Goal: Task Accomplishment & Management: Manage account settings

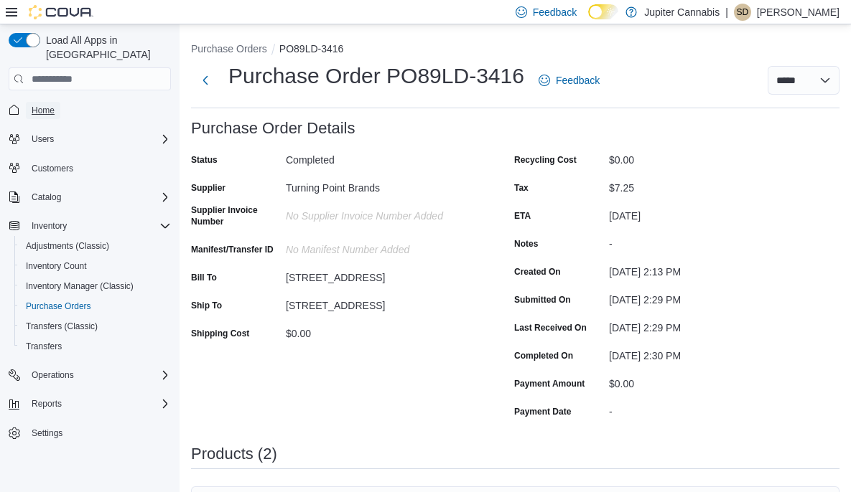
click at [51, 105] on span "Home" at bounding box center [43, 110] width 23 height 11
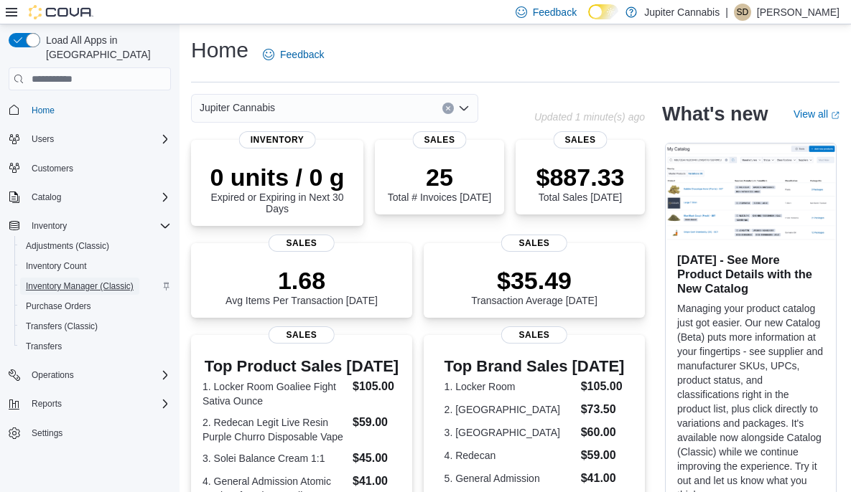
click at [72, 281] on span "Inventory Manager (Classic)" at bounding box center [80, 286] width 108 height 11
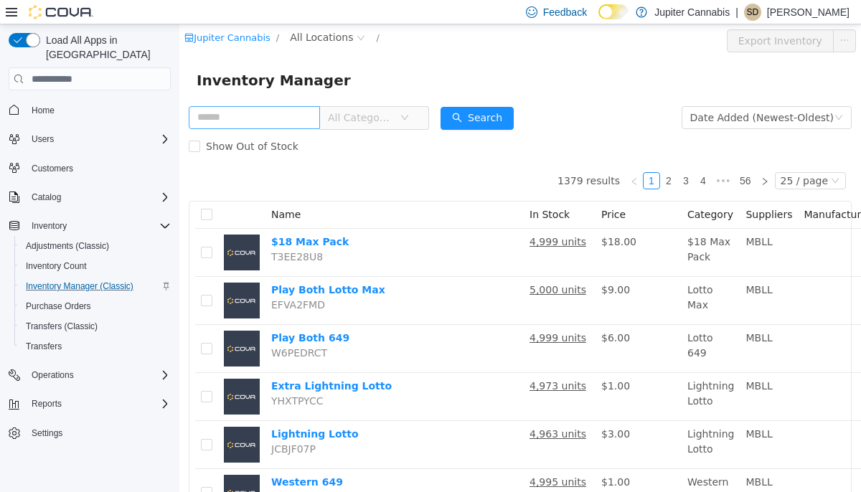
click at [279, 119] on input "text" at bounding box center [254, 117] width 131 height 23
type input "*******"
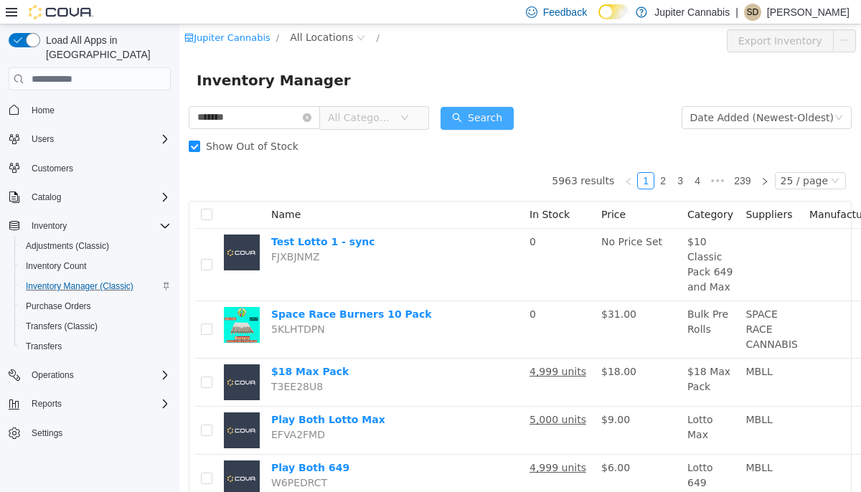
click at [483, 117] on button "Search" at bounding box center [477, 118] width 73 height 23
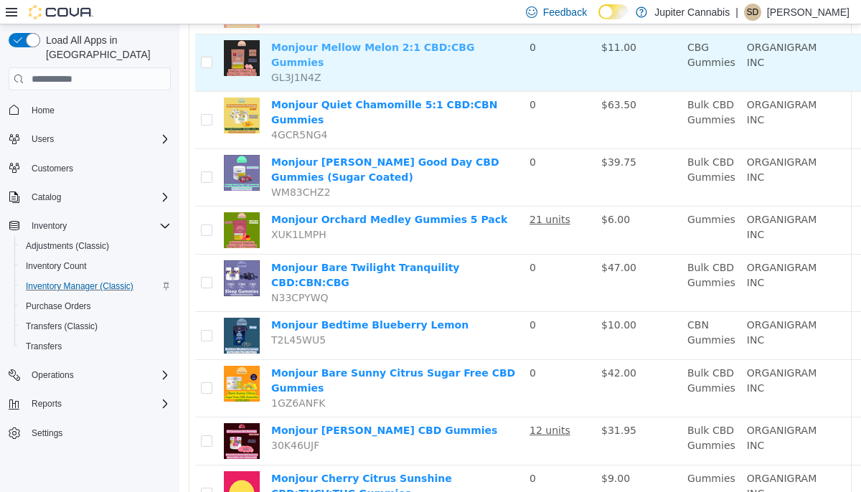
scroll to position [345, 0]
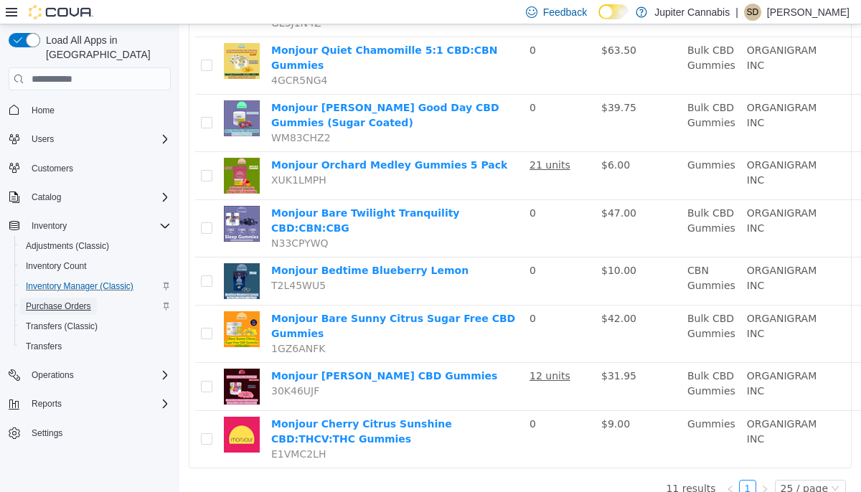
click at [60, 301] on span "Purchase Orders" at bounding box center [58, 306] width 65 height 11
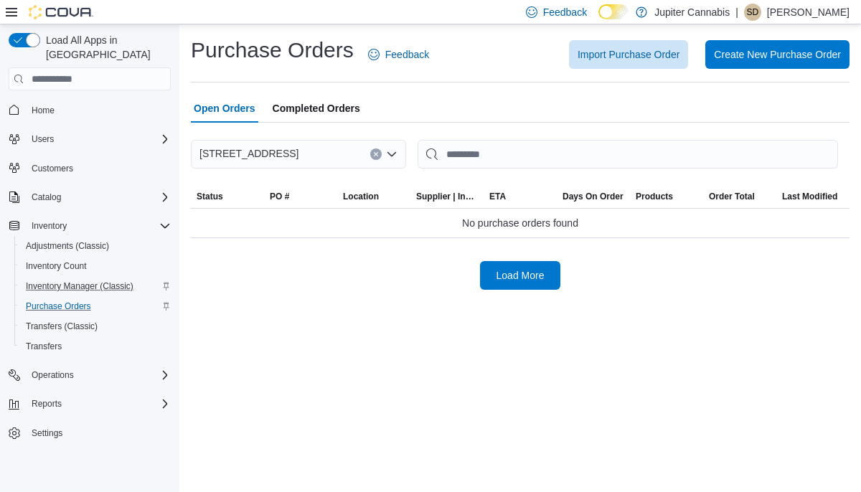
click at [309, 112] on span "Completed Orders" at bounding box center [317, 108] width 88 height 29
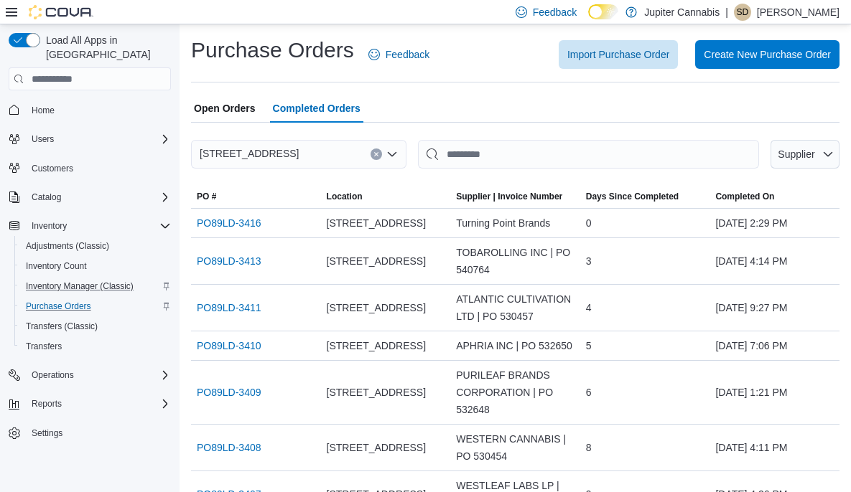
click at [226, 108] on span "Open Orders" at bounding box center [225, 108] width 62 height 29
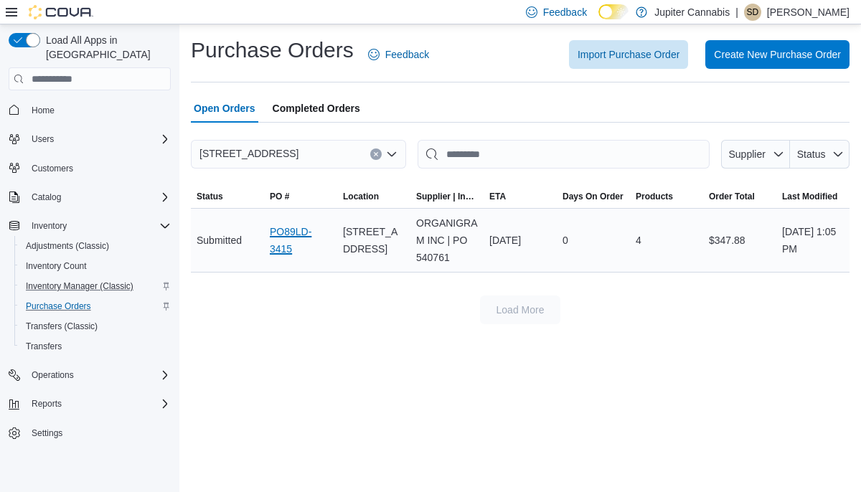
click at [281, 244] on link "PO89LD-3415" at bounding box center [301, 240] width 62 height 34
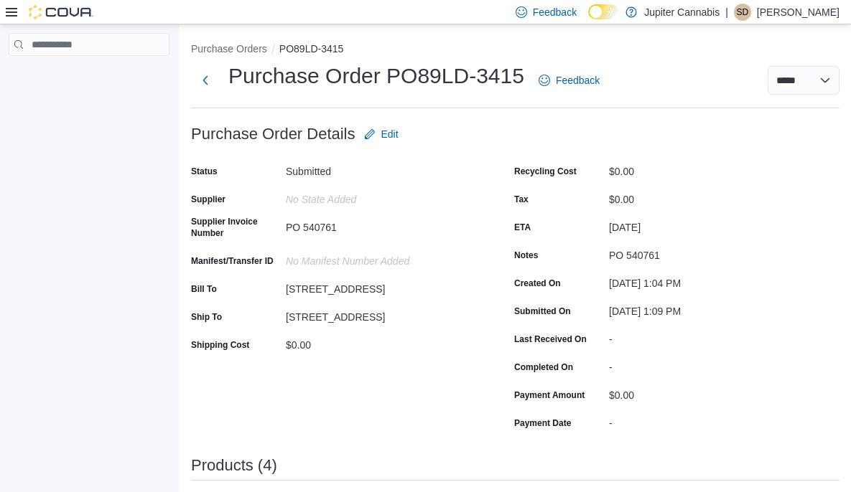
scroll to position [469, 0]
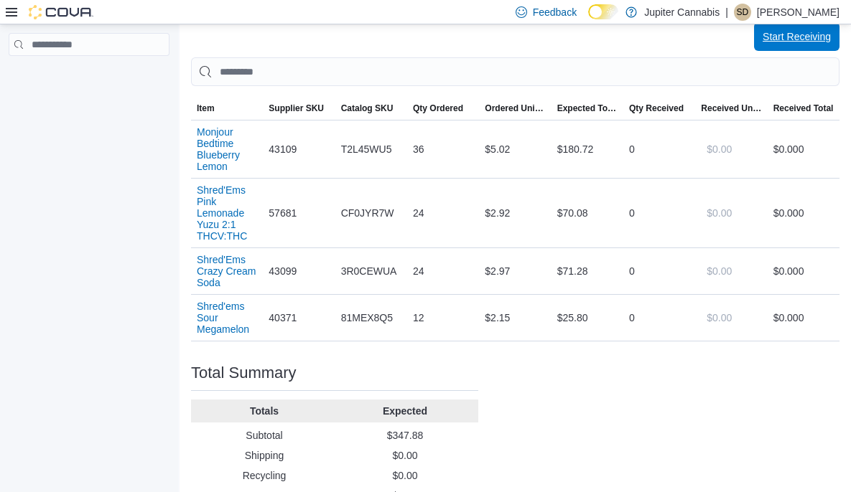
click at [787, 38] on span "Start Receiving" at bounding box center [796, 36] width 68 height 14
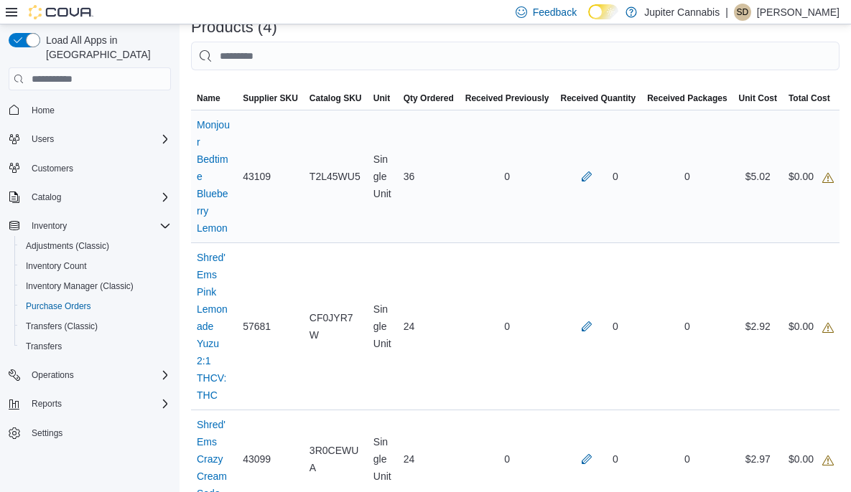
scroll to position [338, 0]
click at [593, 178] on button "button" at bounding box center [586, 176] width 17 height 17
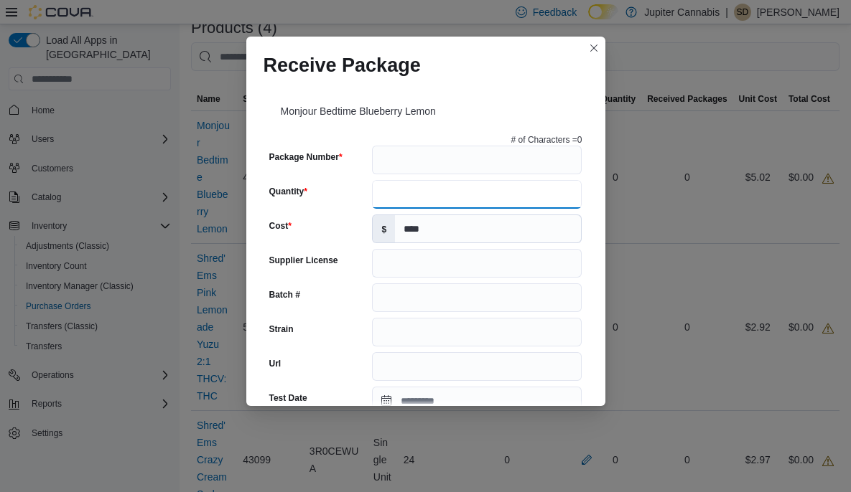
click at [429, 200] on input "Quantity" at bounding box center [477, 194] width 210 height 29
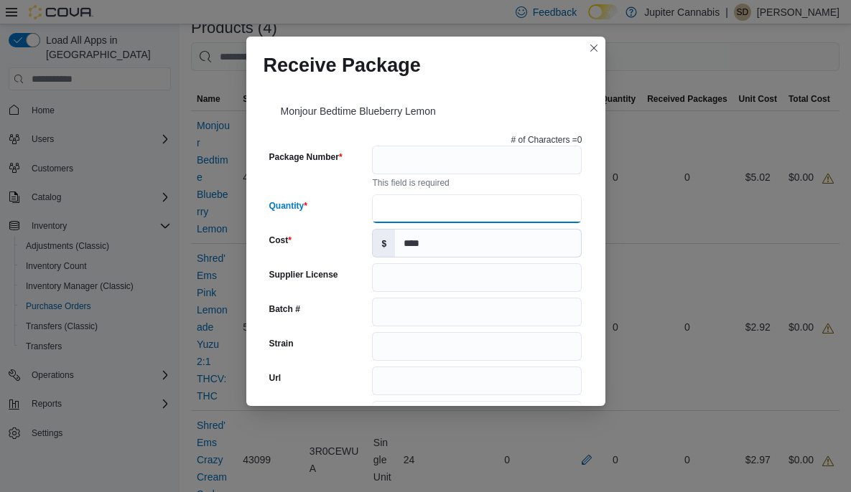
type input "**"
click at [497, 101] on div "Monjour Bedtime Blueberry Lemon" at bounding box center [425, 108] width 324 height 40
click at [434, 162] on input "Package Number" at bounding box center [477, 160] width 210 height 29
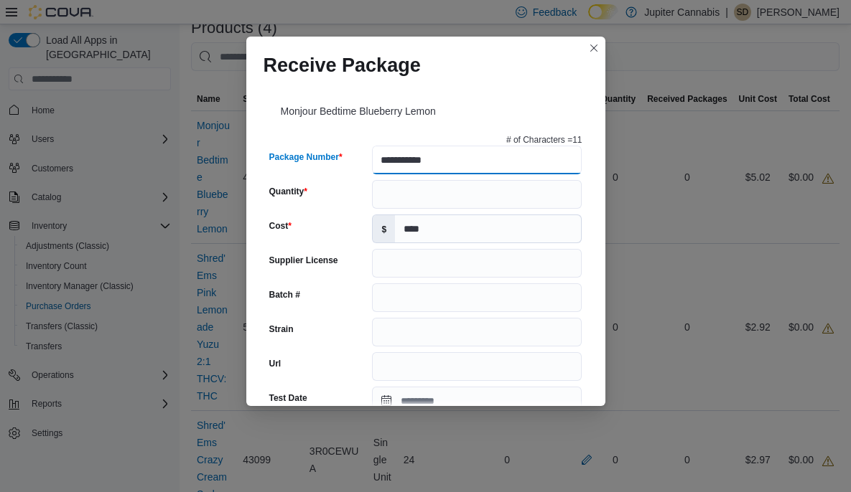
type input "**********"
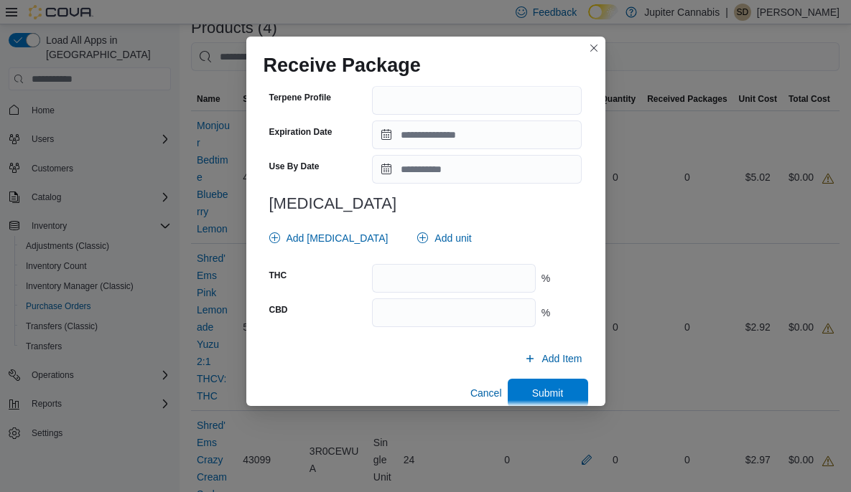
scroll to position [526, 0]
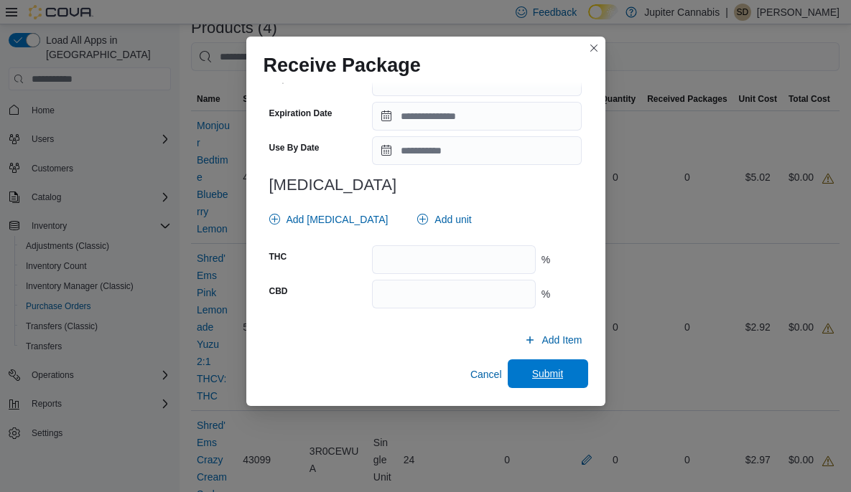
click at [541, 369] on span "Submit" at bounding box center [548, 374] width 32 height 14
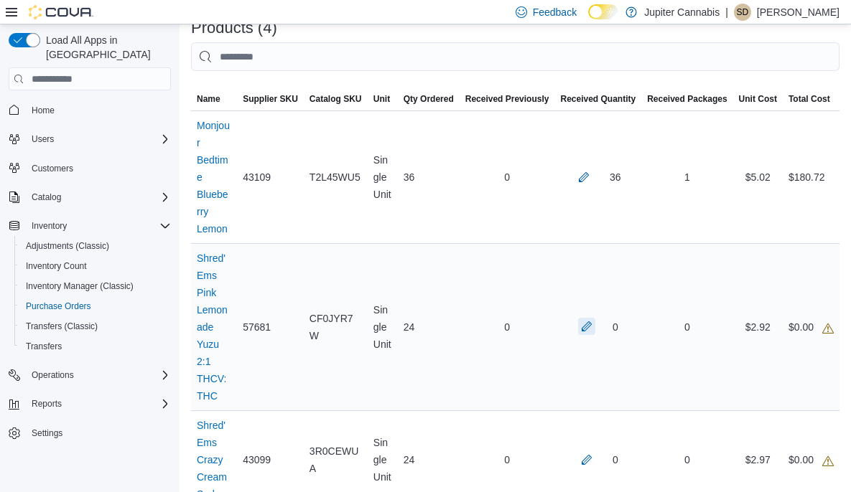
click at [586, 327] on button "button" at bounding box center [586, 326] width 17 height 17
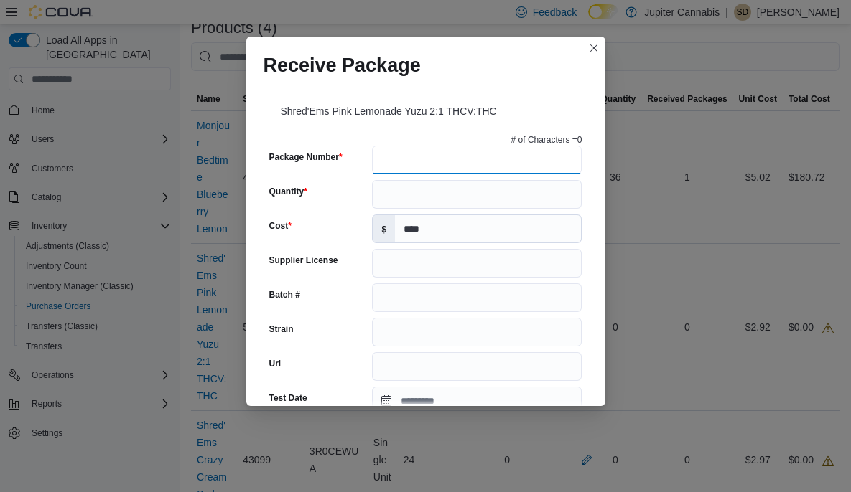
click at [411, 158] on input "Package Number" at bounding box center [477, 160] width 210 height 29
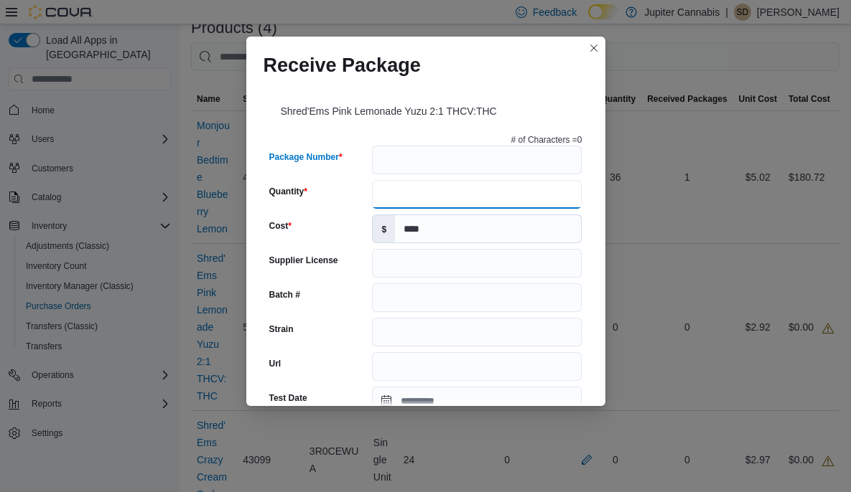
click at [398, 202] on input "Quantity" at bounding box center [477, 194] width 210 height 29
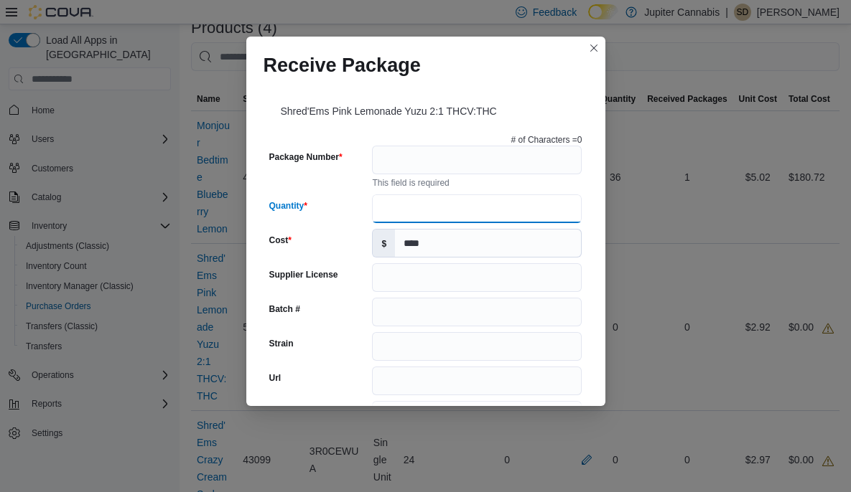
type input "*"
type input "**"
click at [711, 385] on div "Receive Package Shred'Ems Pink Lemonade Yuzu 2:1 THCV:THC # of Characters = 0 P…" at bounding box center [425, 246] width 851 height 492
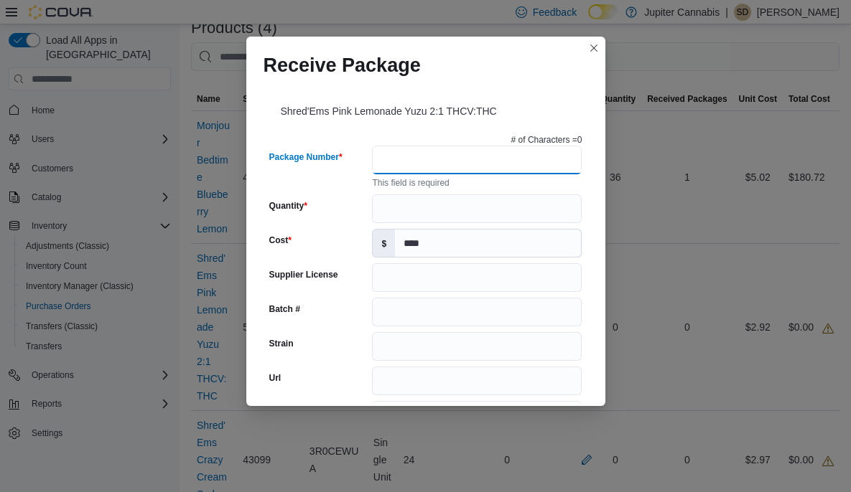
click at [456, 168] on input "Package Number" at bounding box center [477, 160] width 210 height 29
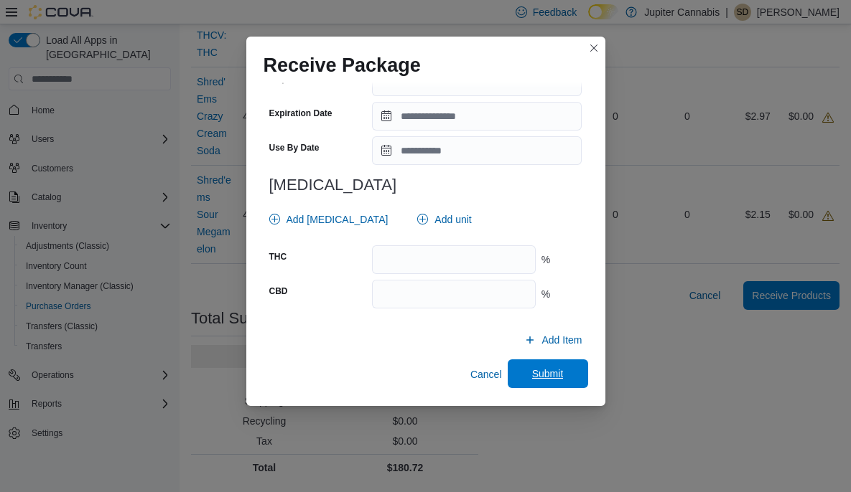
type input "**********"
click at [568, 375] on span "Submit" at bounding box center [547, 374] width 63 height 29
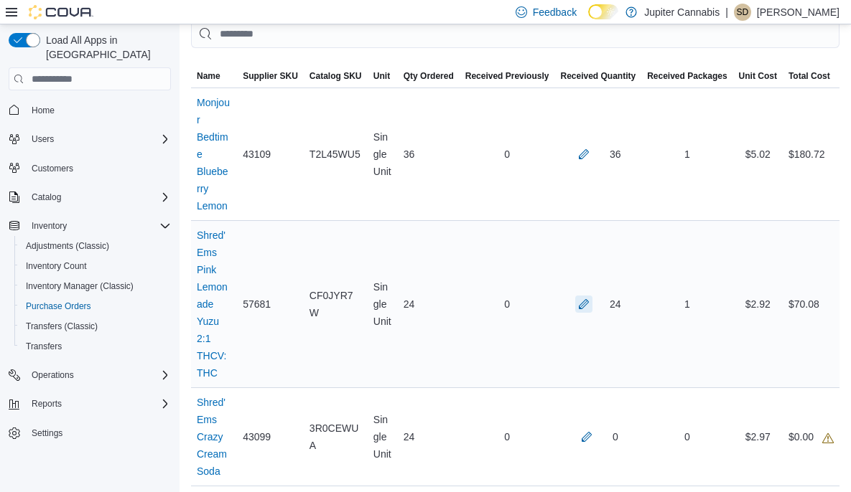
scroll to position [553, 0]
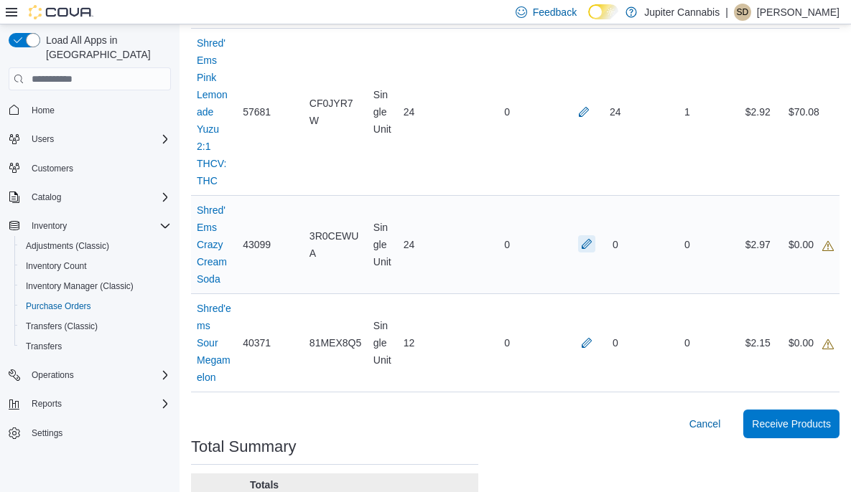
click at [587, 245] on button "button" at bounding box center [586, 243] width 17 height 17
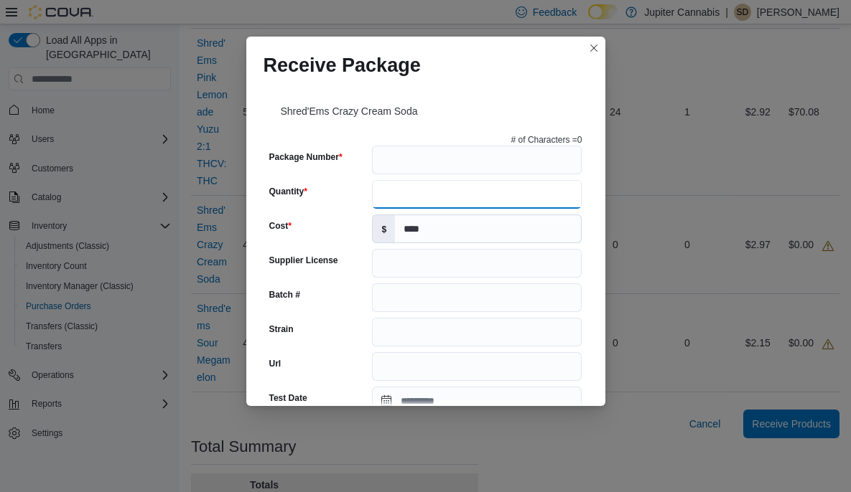
click at [422, 194] on input "Quantity" at bounding box center [477, 194] width 210 height 29
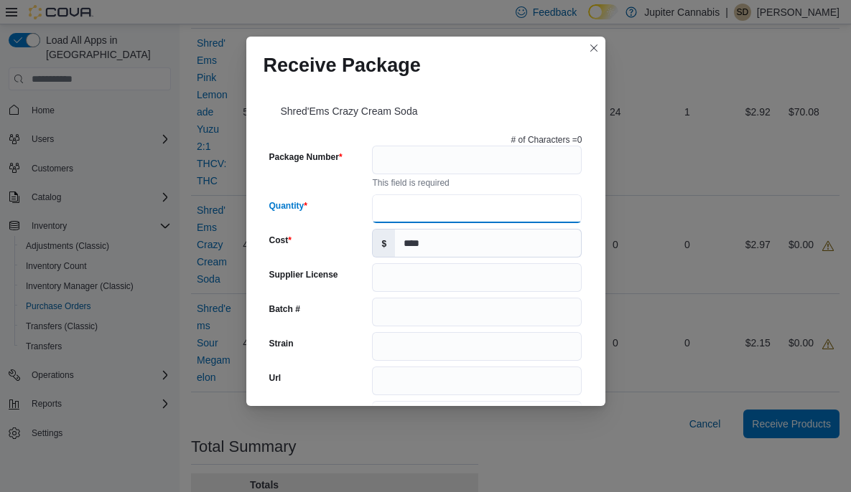
type input "**"
click at [429, 156] on input "Package Number" at bounding box center [477, 160] width 210 height 29
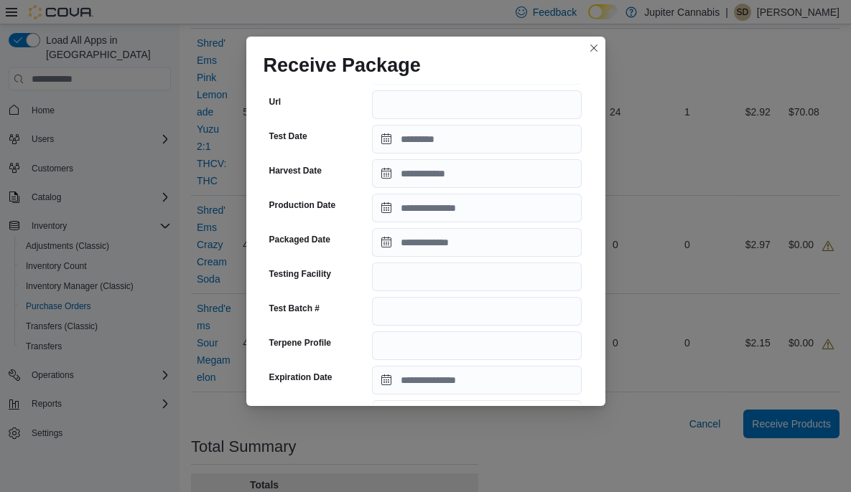
scroll to position [526, 0]
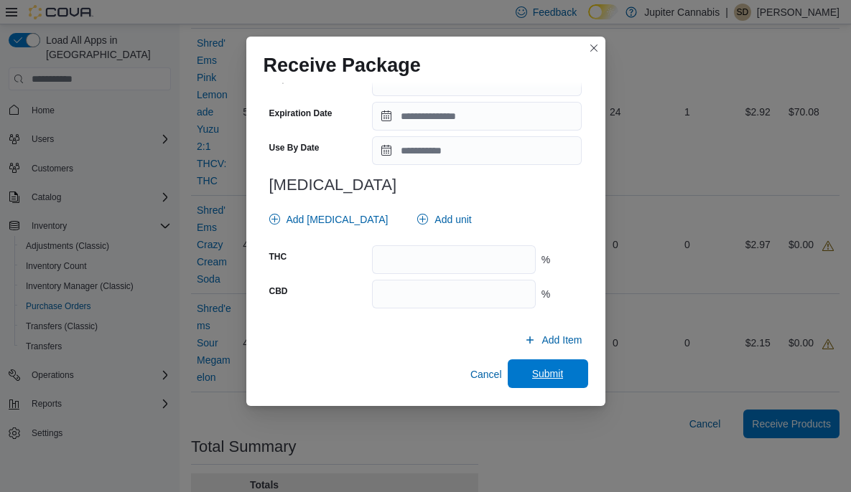
type input "**********"
click at [571, 380] on button "Submit" at bounding box center [548, 374] width 80 height 29
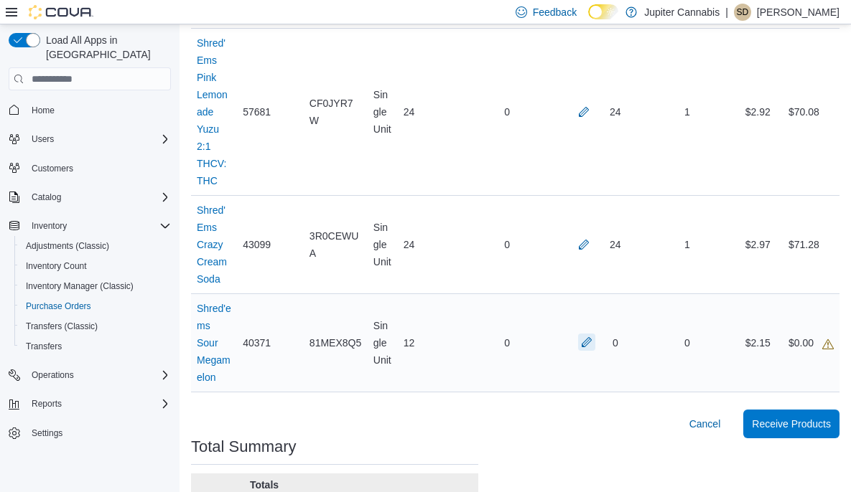
click at [595, 340] on button "button" at bounding box center [586, 342] width 17 height 17
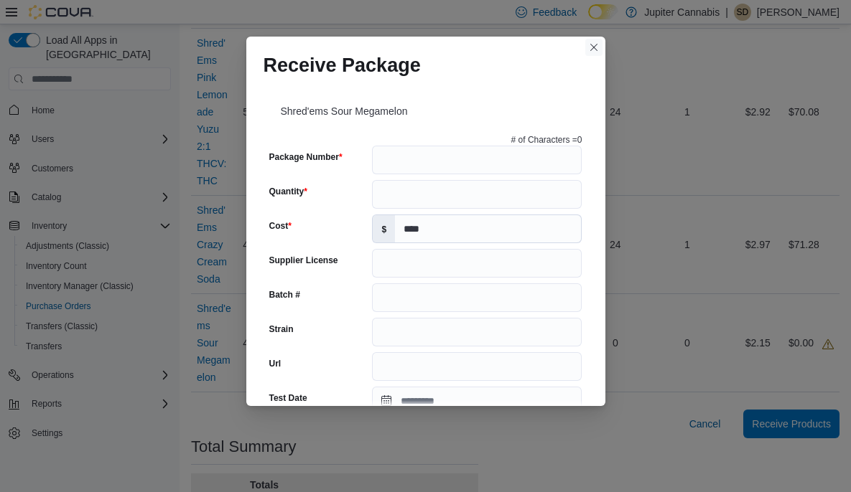
click at [593, 50] on button "Closes this modal window" at bounding box center [593, 47] width 17 height 17
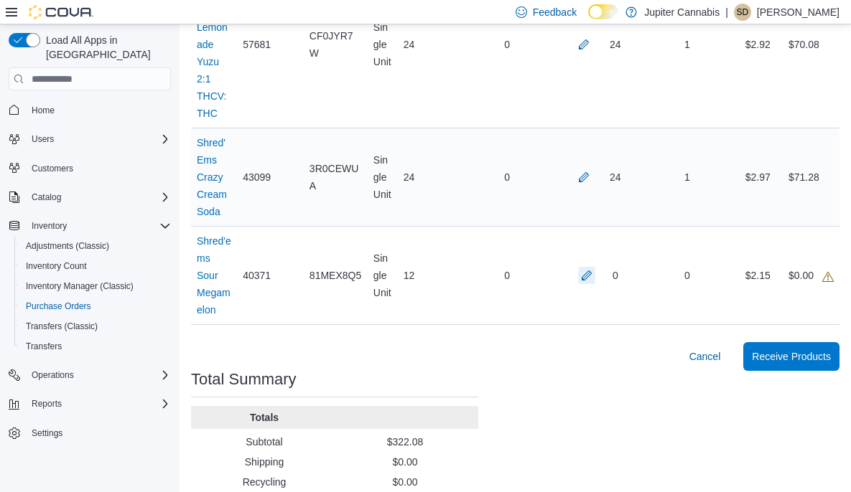
scroll to position [682, 0]
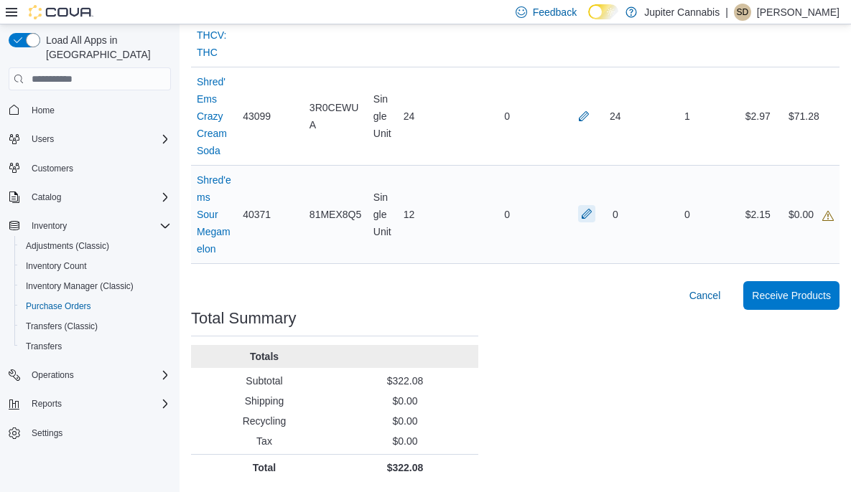
click at [594, 213] on button "button" at bounding box center [586, 213] width 17 height 17
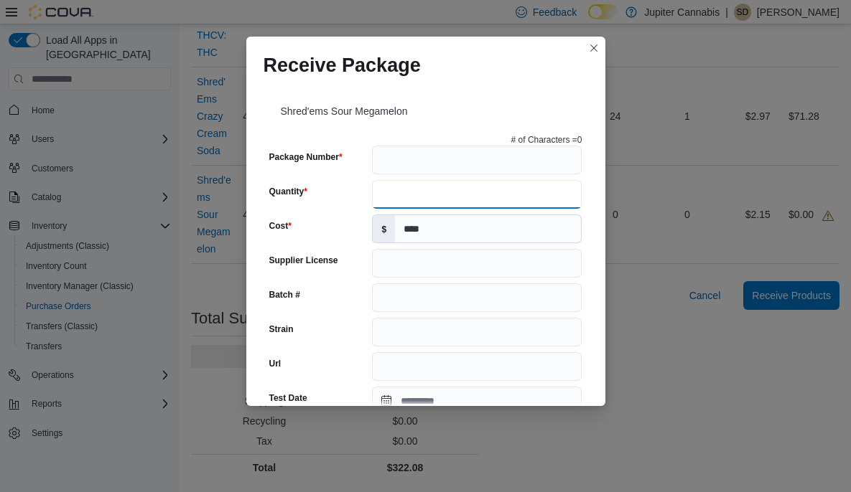
click at [499, 194] on input "Quantity" at bounding box center [477, 194] width 210 height 29
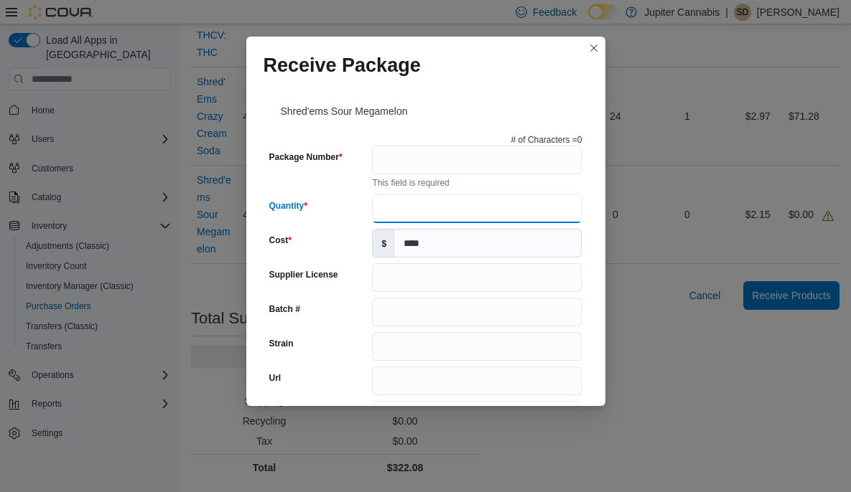
type input "**"
click at [490, 162] on input "Package Number" at bounding box center [477, 160] width 210 height 29
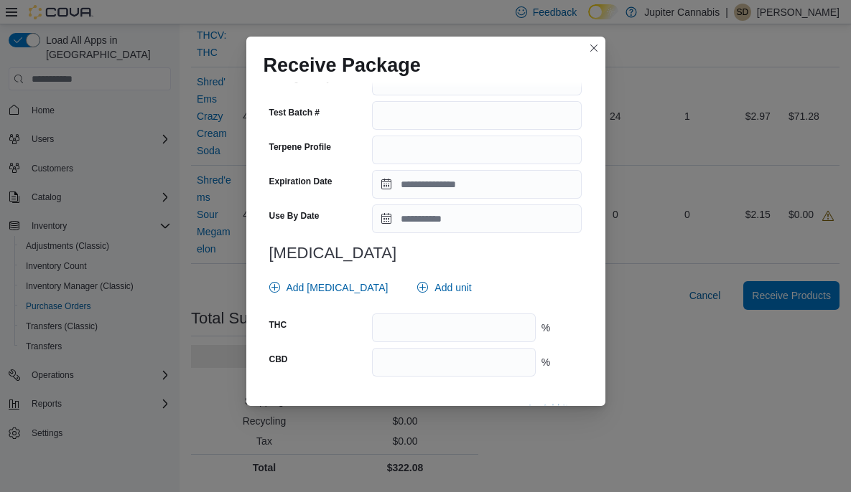
scroll to position [526, 0]
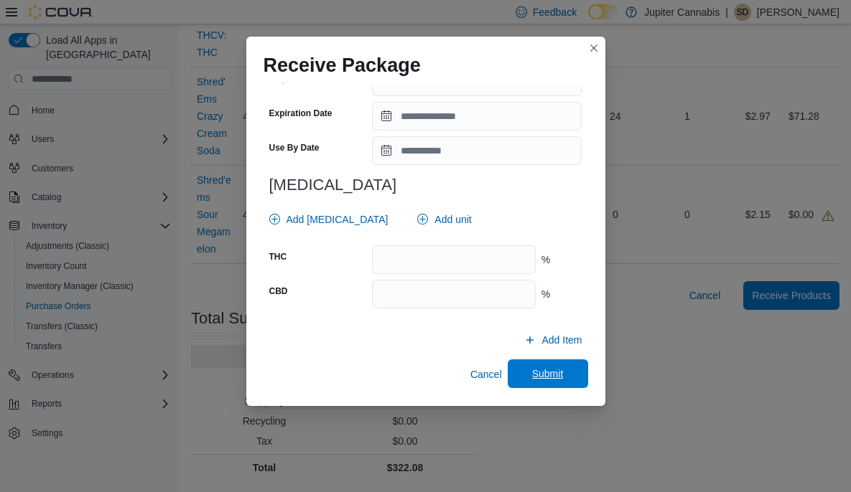
type input "**********"
click at [543, 372] on span "Submit" at bounding box center [548, 374] width 32 height 14
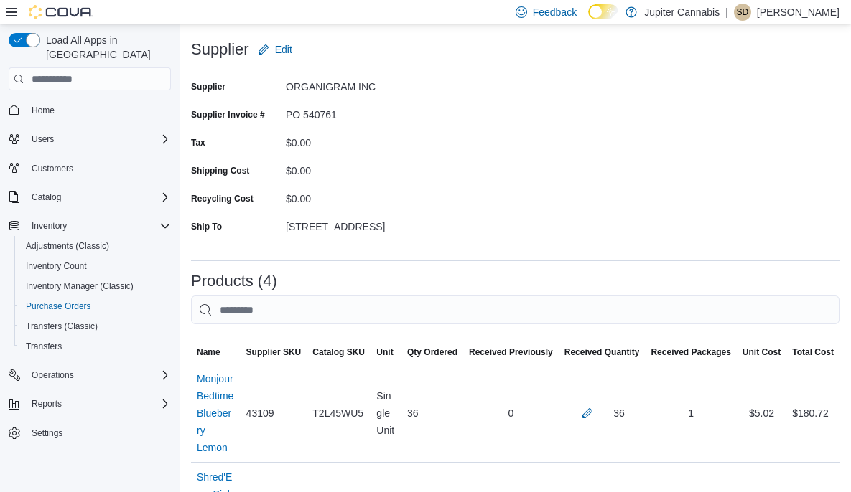
scroll to position [4, 0]
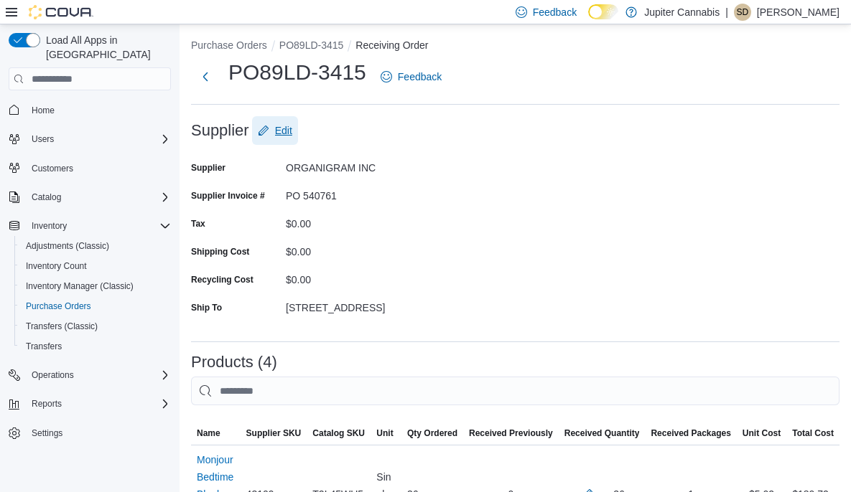
click at [284, 132] on span "Edit" at bounding box center [283, 130] width 17 height 14
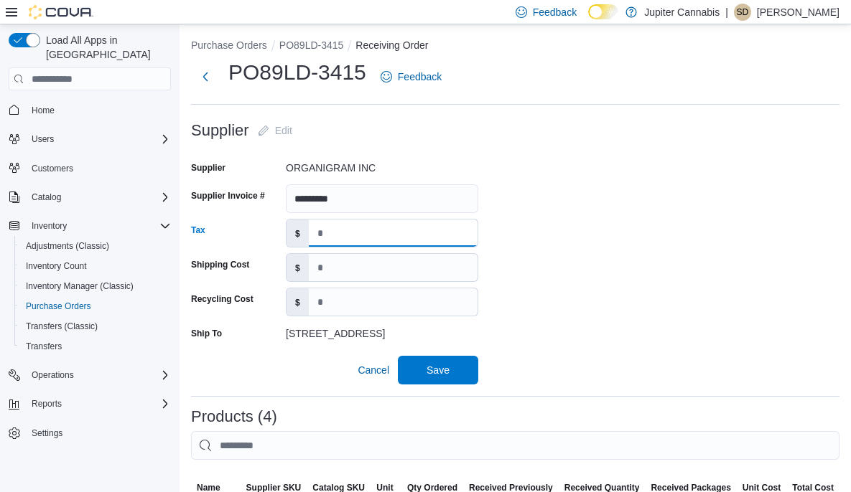
click at [345, 235] on input at bounding box center [393, 233] width 169 height 27
type input "*****"
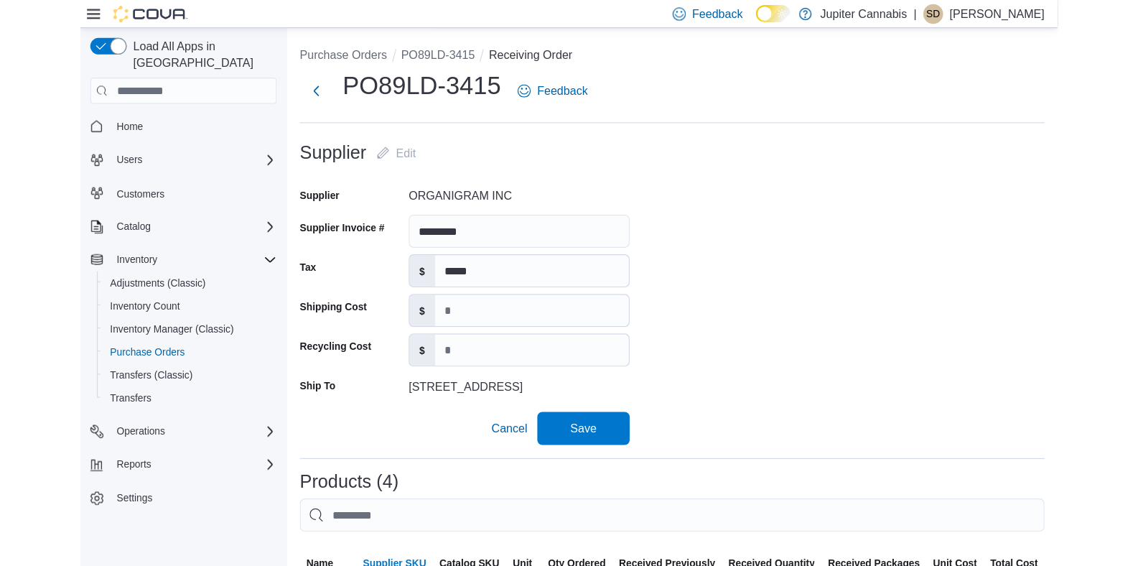
scroll to position [0, 0]
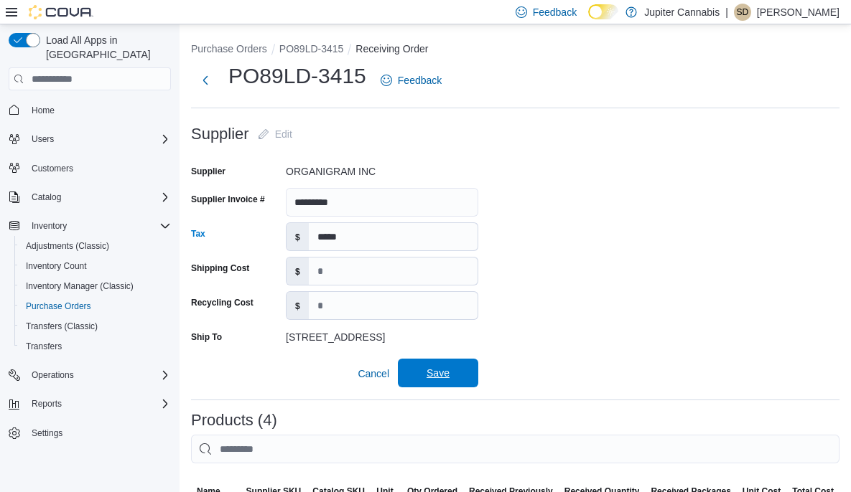
click at [460, 368] on span "Save" at bounding box center [437, 373] width 63 height 29
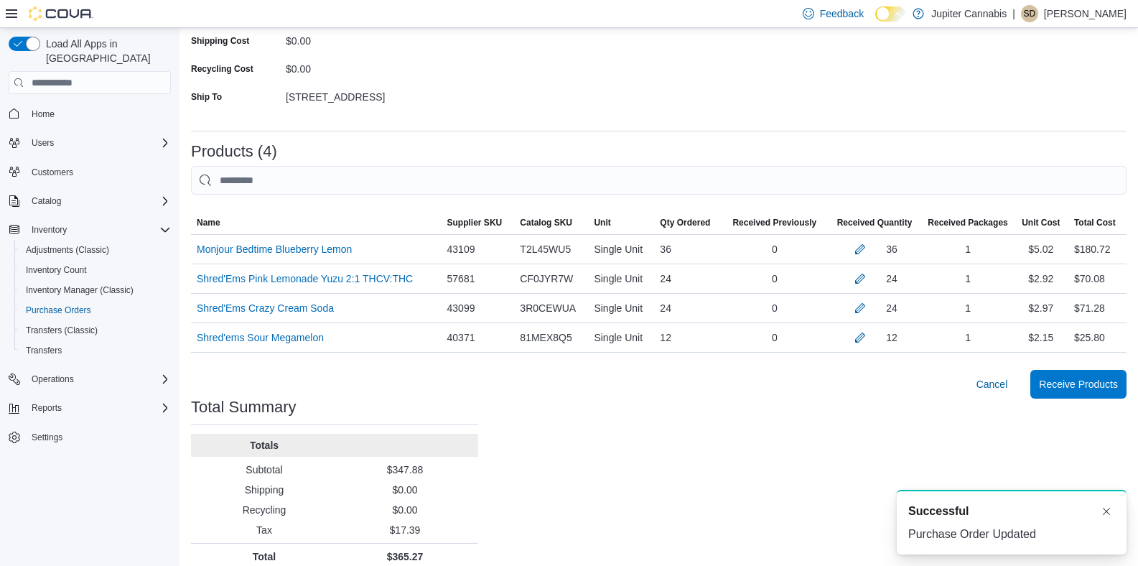
scroll to position [233, 0]
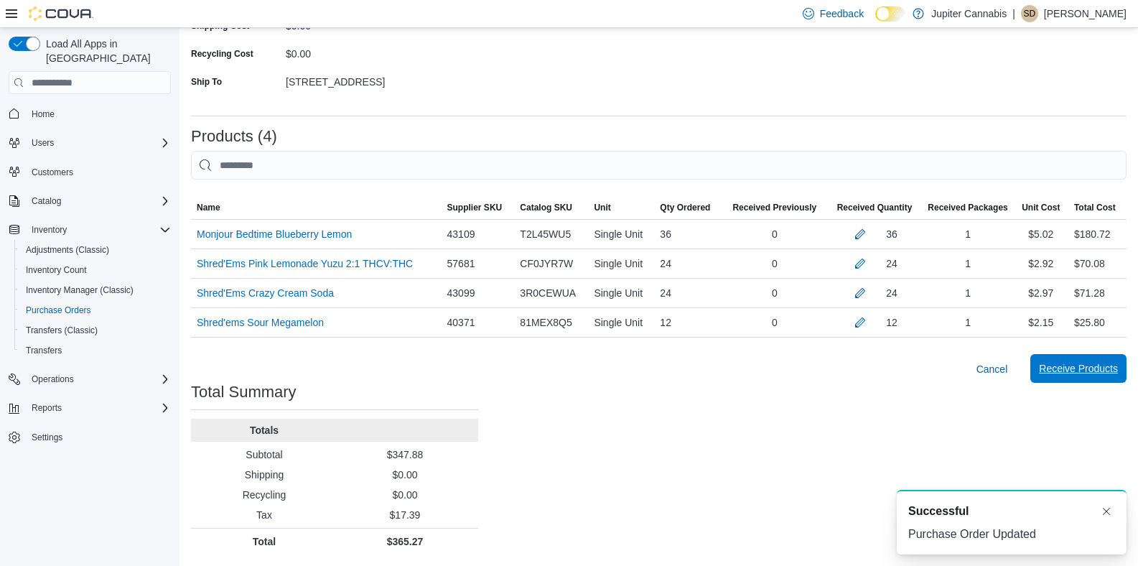
click at [861, 370] on span "Receive Products" at bounding box center [1078, 368] width 79 height 14
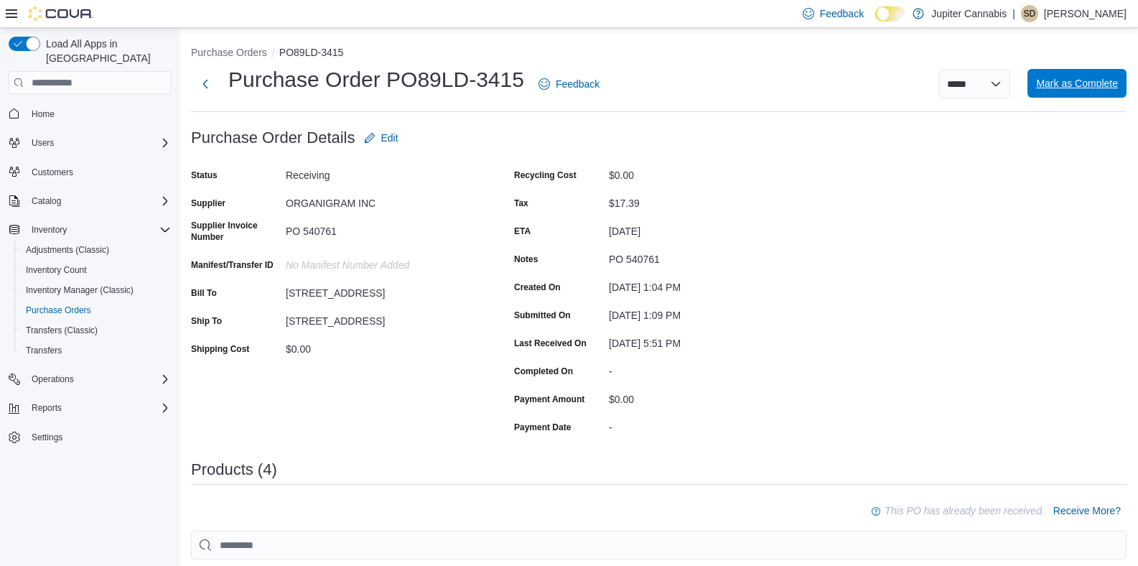
click at [861, 85] on span "Mark as Complete" at bounding box center [1077, 83] width 82 height 14
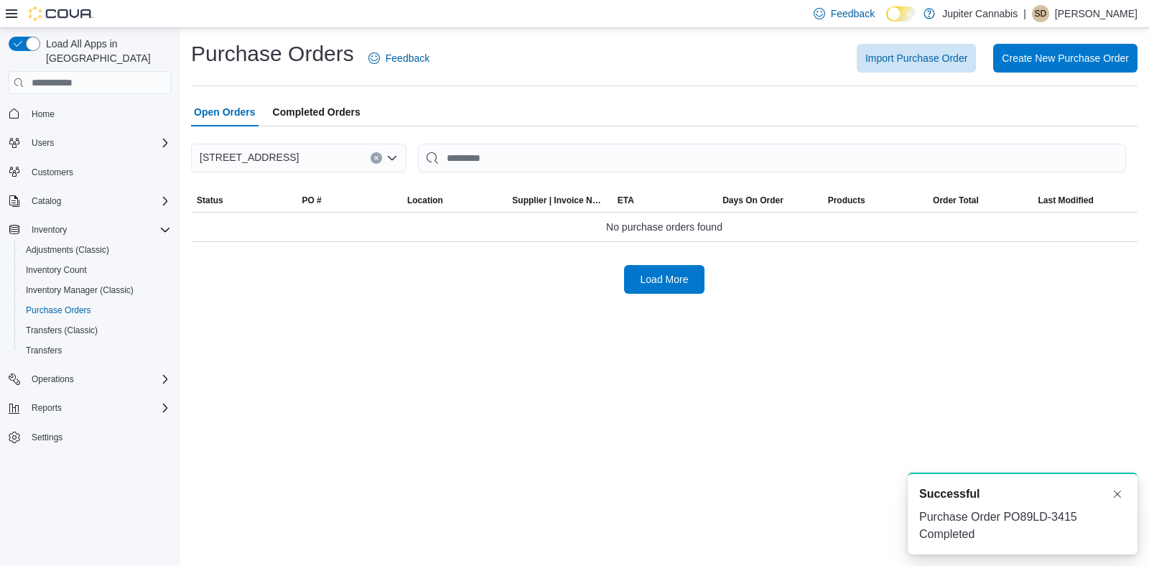
click at [861, 7] on span "SD" at bounding box center [1040, 13] width 12 height 17
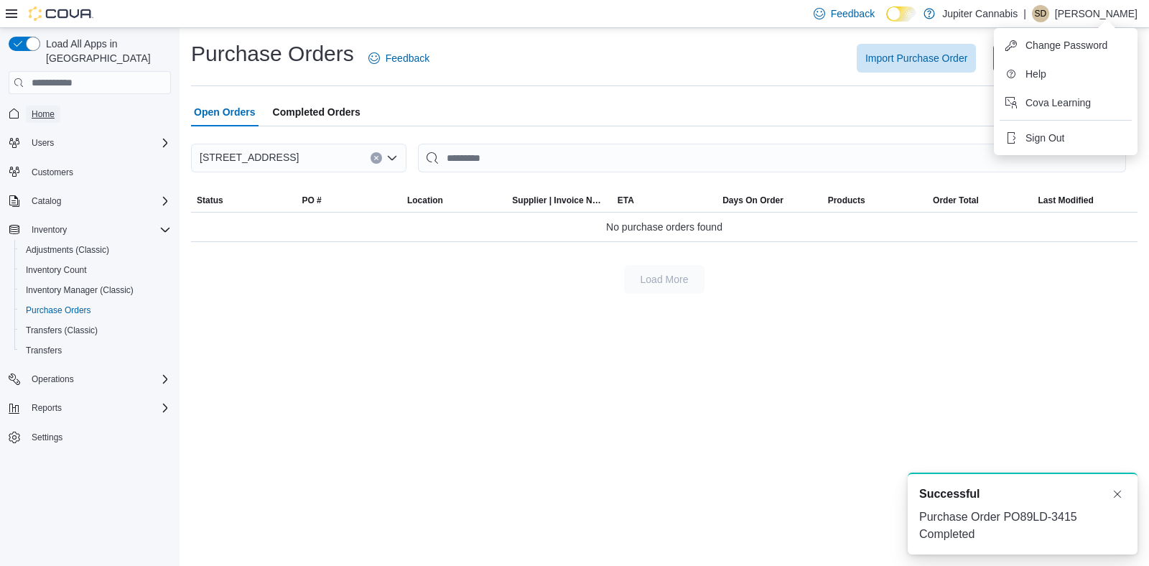
click at [41, 108] on span "Home" at bounding box center [43, 113] width 23 height 11
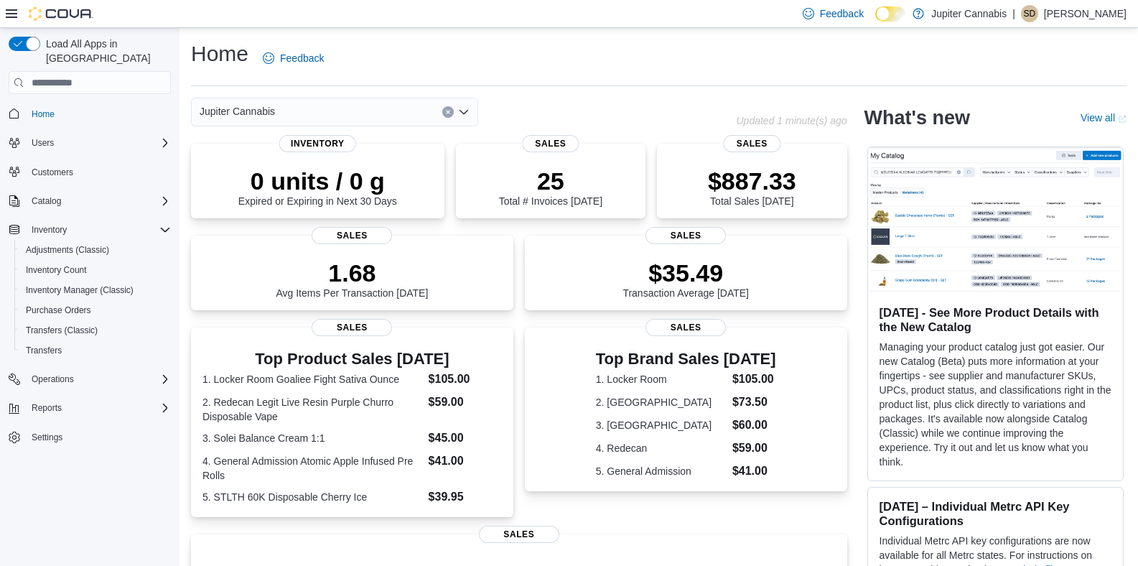
click at [861, 16] on span "SD" at bounding box center [1030, 13] width 12 height 17
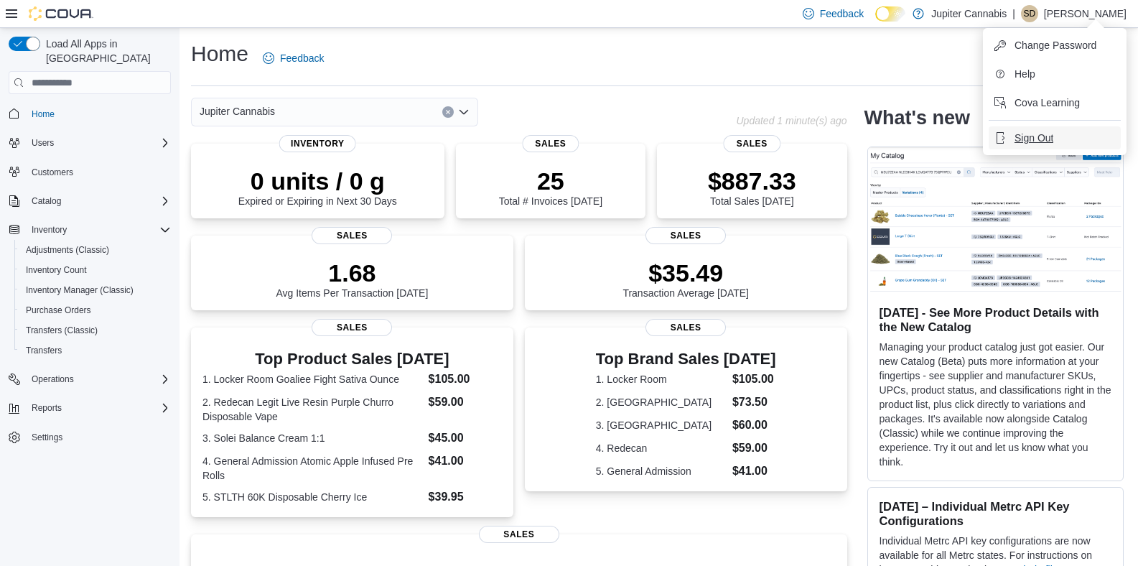
click at [861, 141] on span "Sign Out" at bounding box center [1033, 138] width 39 height 14
